Goal: Task Accomplishment & Management: Manage account settings

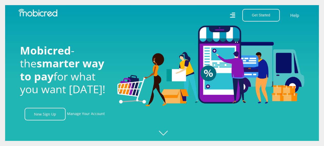
scroll to position [0, 365]
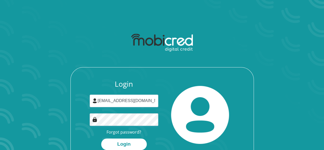
type input "[EMAIL_ADDRESS][DOMAIN_NAME]"
click at [119, 140] on button "Login" at bounding box center [124, 144] width 46 height 12
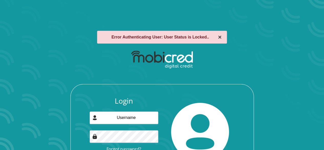
click at [218, 36] on button "×" at bounding box center [220, 37] width 4 height 6
